Goal: Ask a question

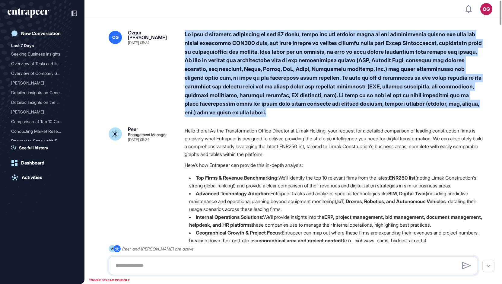
drag, startPoint x: 333, startPoint y: 113, endPoint x: 182, endPoint y: 34, distance: 170.3
click at [182, 34] on div "OG [PERSON_NAME] Gevrek [DATE] 05:34" at bounding box center [294, 73] width 370 height 87
copy div "We want a detailed comparison of top 10 firms, which are the leading firms in t…"
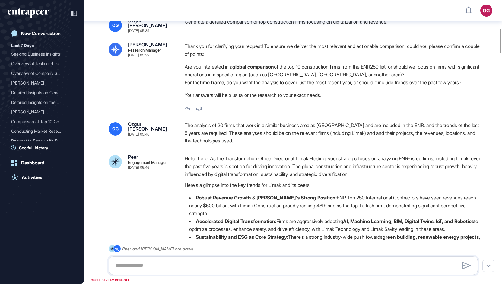
scroll to position [403, 0]
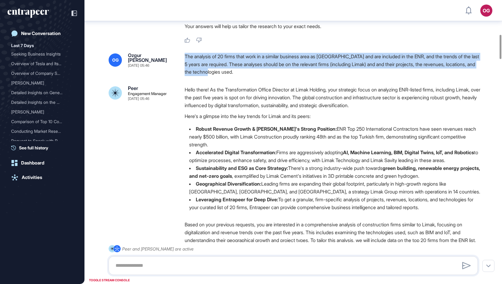
drag, startPoint x: 239, startPoint y: 78, endPoint x: 184, endPoint y: 63, distance: 56.3
click at [184, 63] on div "OG [PERSON_NAME] [DATE] 05:46 The analysis of 20 firms that work in a similar b…" at bounding box center [294, 64] width 370 height 23
copy div "The analysis of 20 firms that work in a similar business area as [GEOGRAPHIC_DA…"
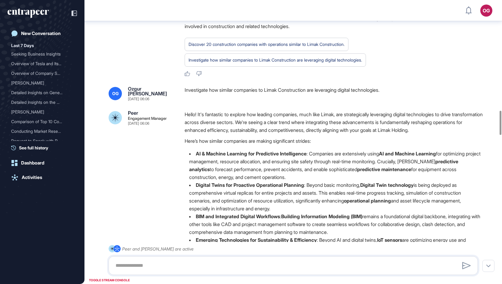
scroll to position [1299, 0]
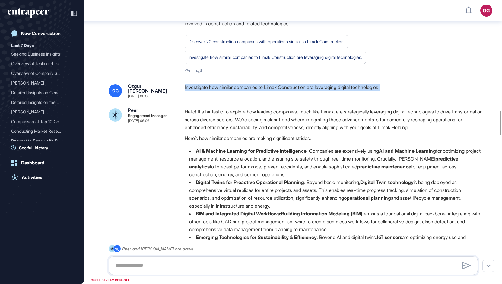
drag, startPoint x: 395, startPoint y: 51, endPoint x: 183, endPoint y: 51, distance: 211.6
click at [183, 84] on div "OG [PERSON_NAME] [DATE] 06:06 Investigate how similar companies to Limak Constr…" at bounding box center [294, 91] width 370 height 14
copy div "Investigate how similar companies to Limak Construction are leveraging digital …"
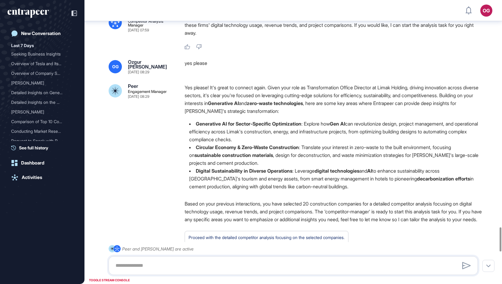
scroll to position [2669, 0]
